Goal: Information Seeking & Learning: Check status

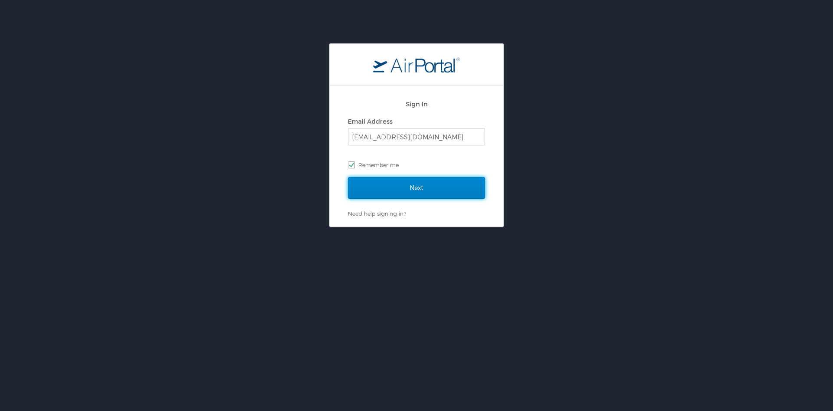
click at [424, 189] on input "Next" at bounding box center [416, 188] width 137 height 22
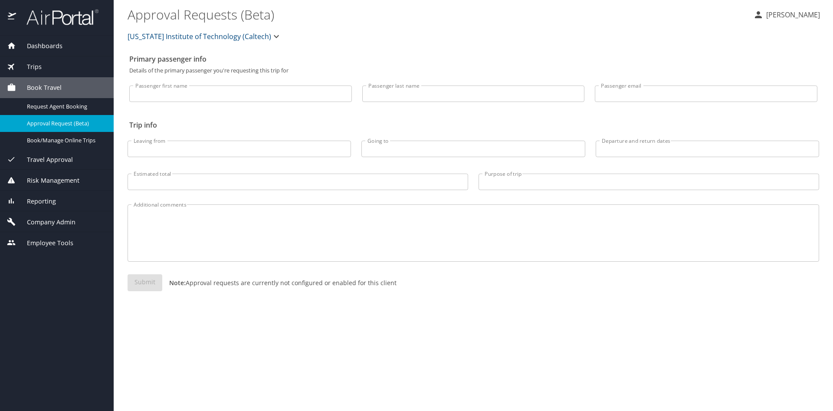
select select "US"
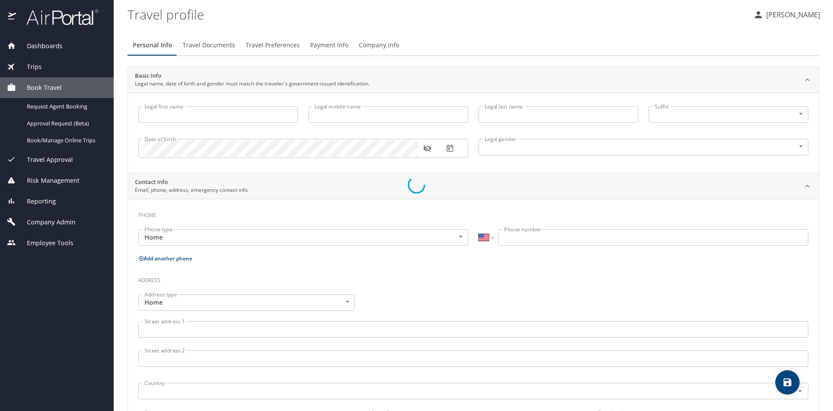
type input "Esther"
type input "M."
type input "Cunningham"
type input "Female"
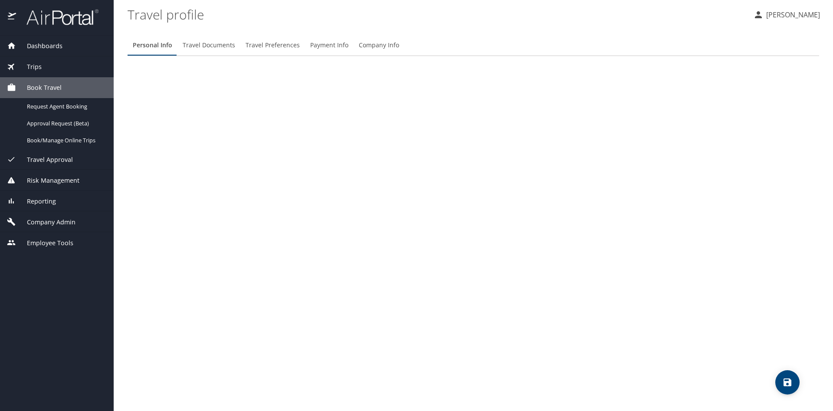
select select "US"
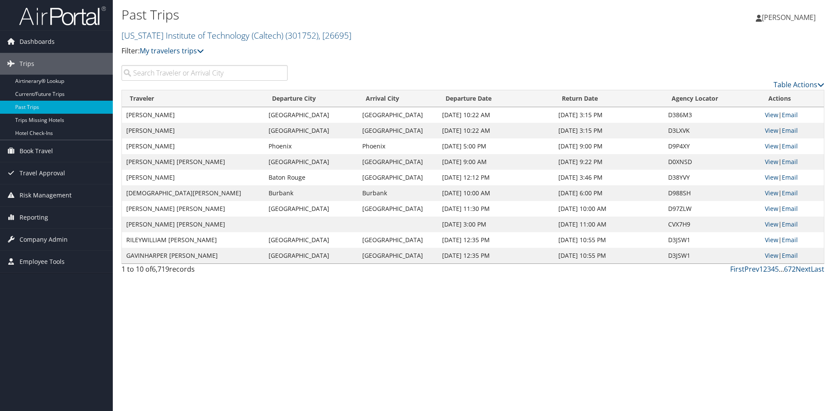
click at [140, 73] on input "search" at bounding box center [205, 73] width 166 height 16
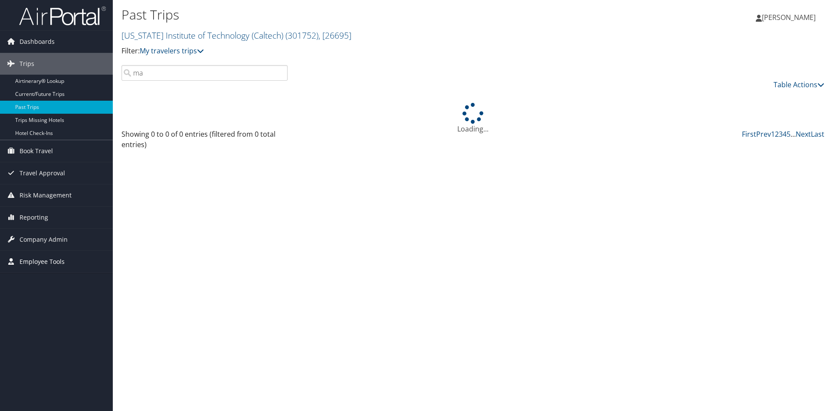
type input "m"
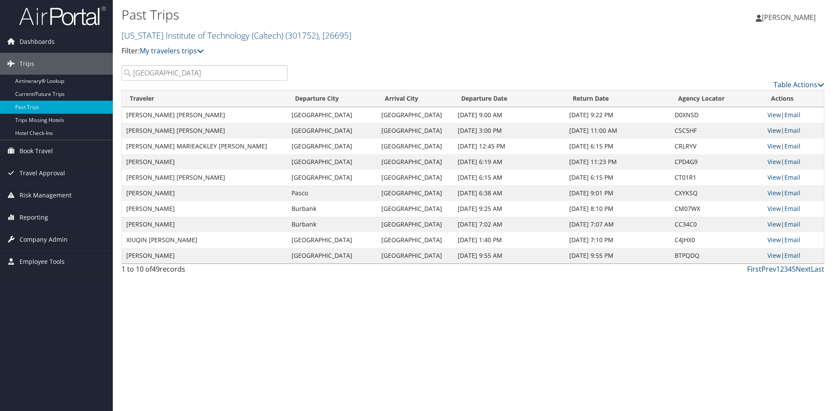
type input "baltimore"
click at [769, 131] on link "View" at bounding box center [774, 130] width 13 height 8
click at [768, 211] on link "View" at bounding box center [774, 208] width 13 height 8
click at [771, 178] on link "View" at bounding box center [774, 177] width 13 height 8
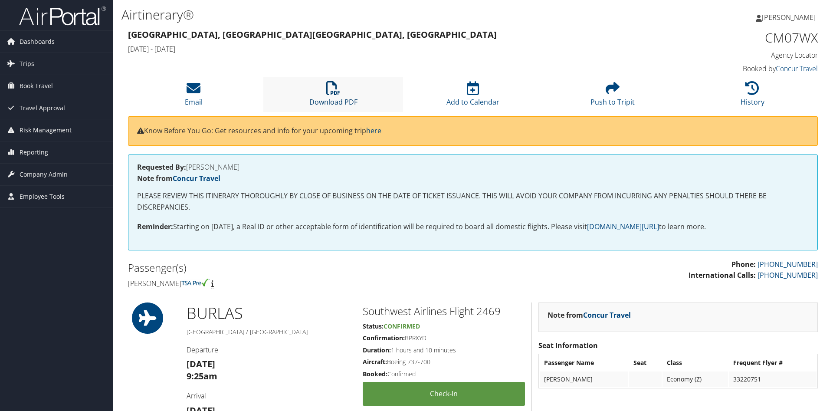
click at [333, 95] on icon at bounding box center [333, 88] width 14 height 14
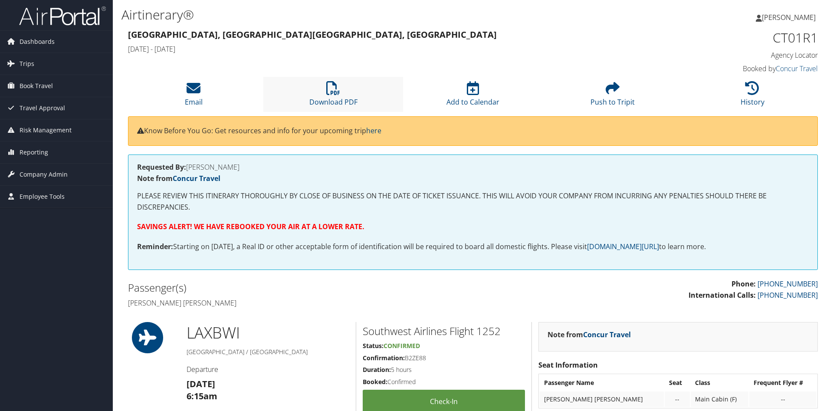
click at [346, 95] on li "Download PDF" at bounding box center [333, 94] width 140 height 35
